Goal: Task Accomplishment & Management: Manage account settings

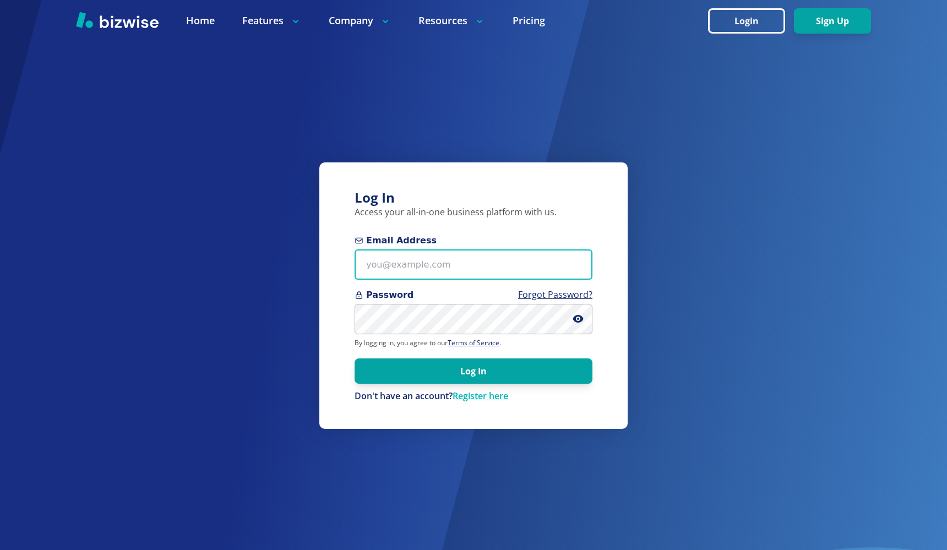
click at [480, 261] on input "Email Address" at bounding box center [474, 264] width 238 height 30
click at [480, 260] on input "kieran@b" at bounding box center [474, 264] width 238 height 30
type input "kieran@bizwise.com"
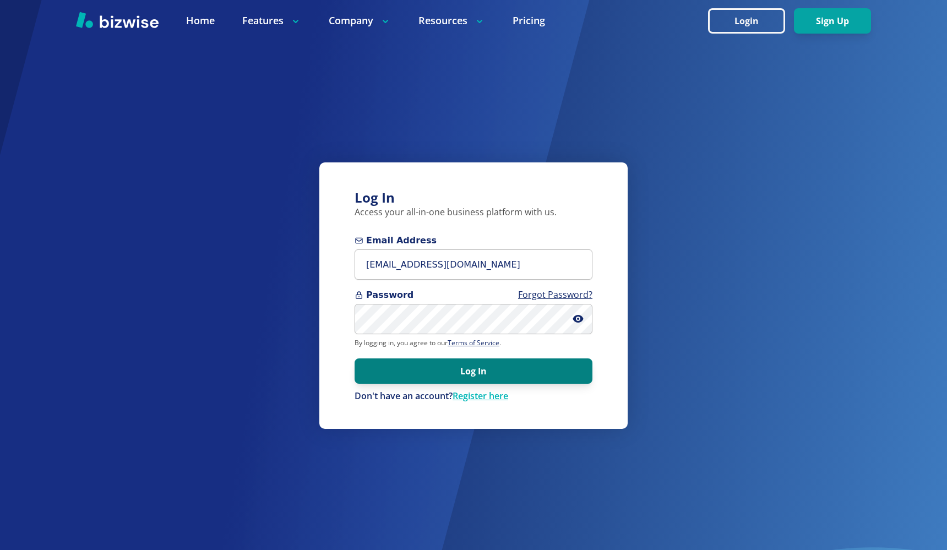
click at [462, 374] on button "Log In" at bounding box center [474, 371] width 238 height 25
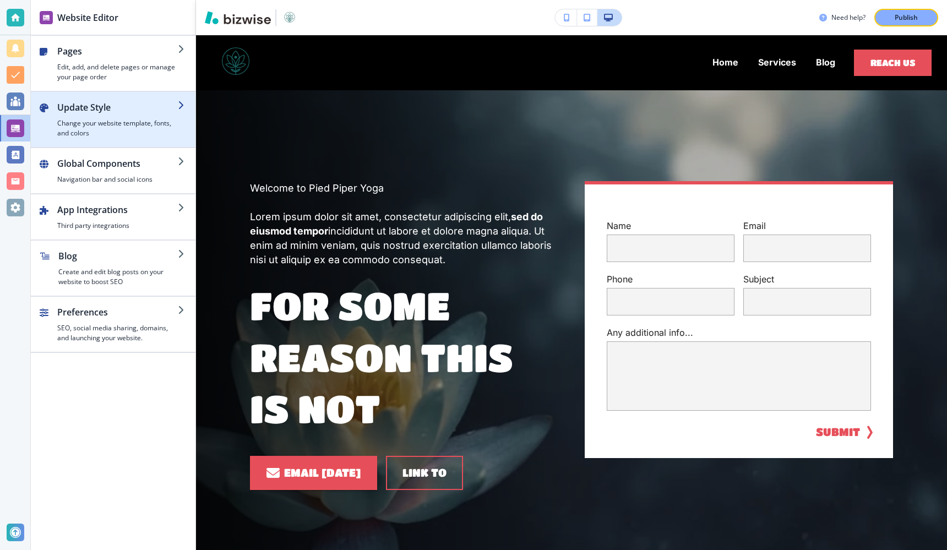
click at [72, 123] on h4 "Change your website template, fonts, and colors" at bounding box center [117, 128] width 121 height 20
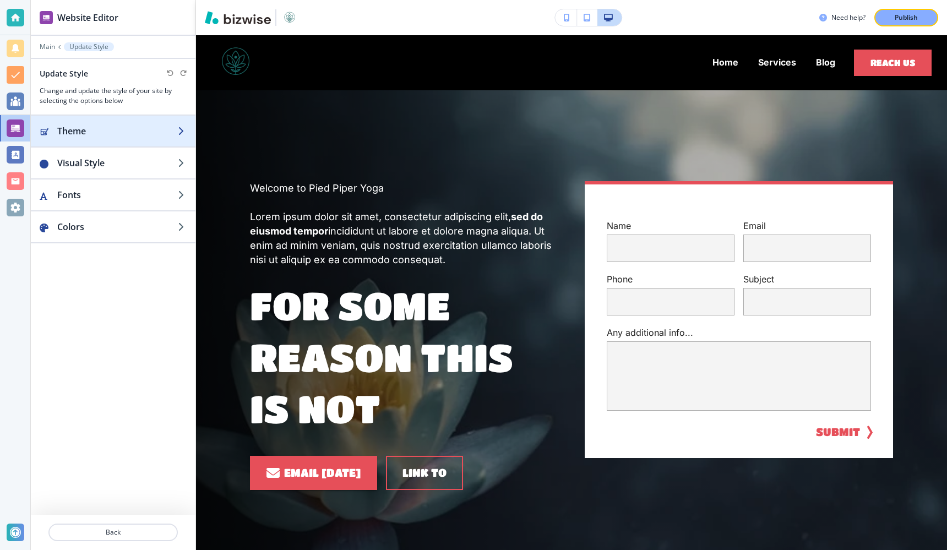
click at [86, 136] on h2 "Theme" at bounding box center [117, 130] width 121 height 13
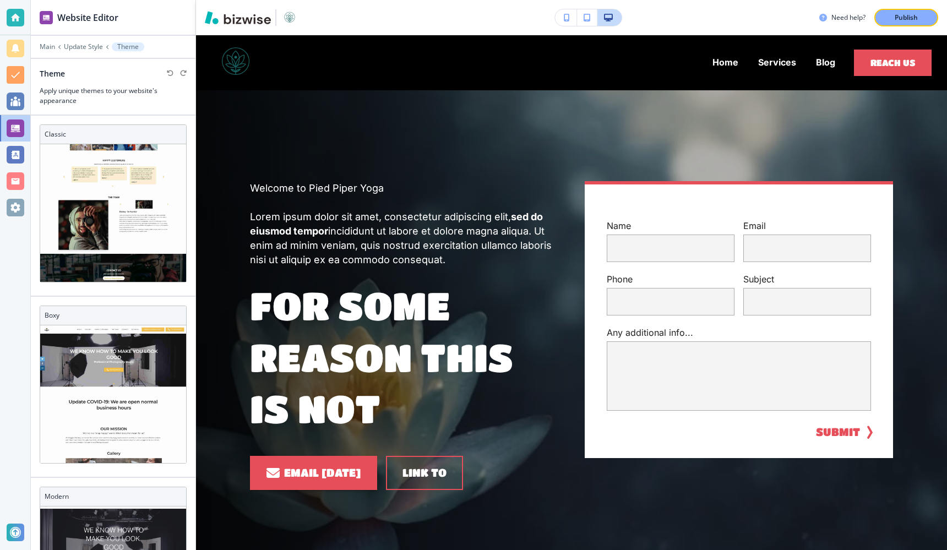
click at [35, 233] on div at bounding box center [35, 206] width 9 height 180
